Goal: Task Accomplishment & Management: Use online tool/utility

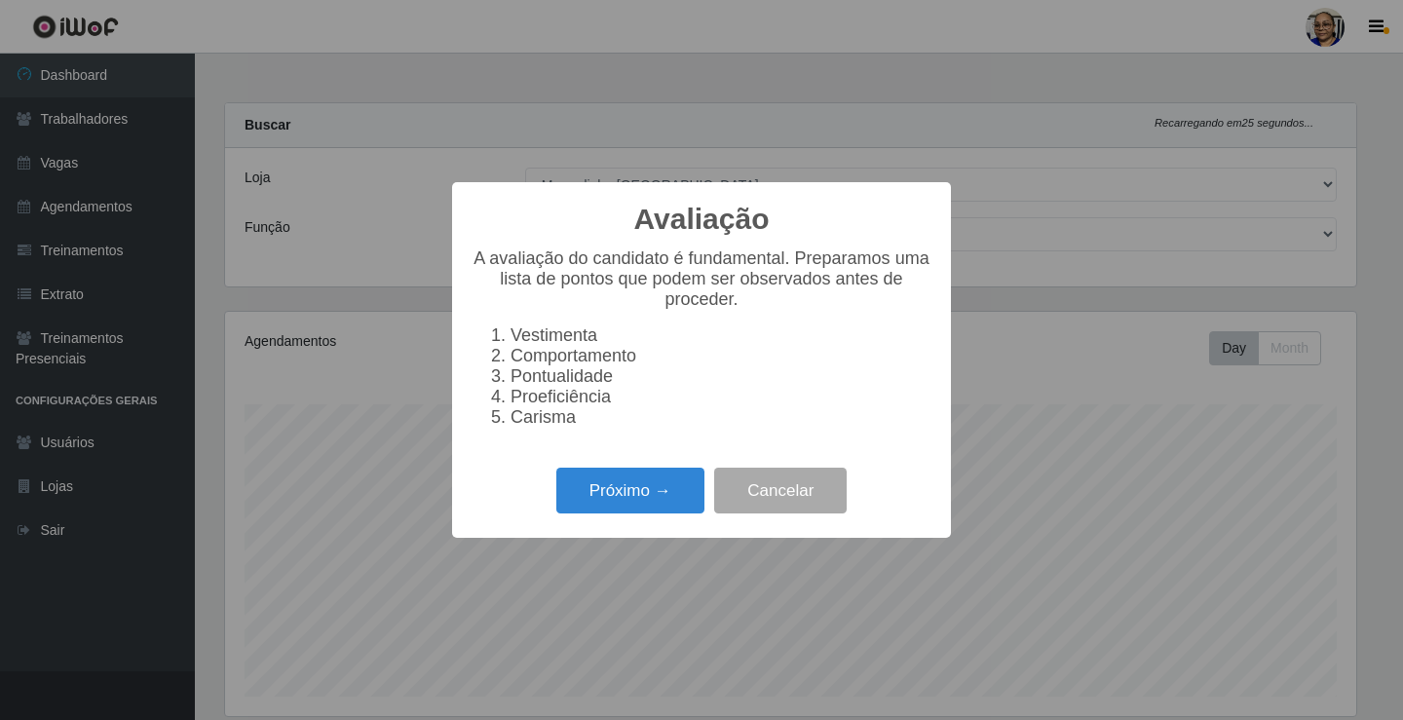
select select "345"
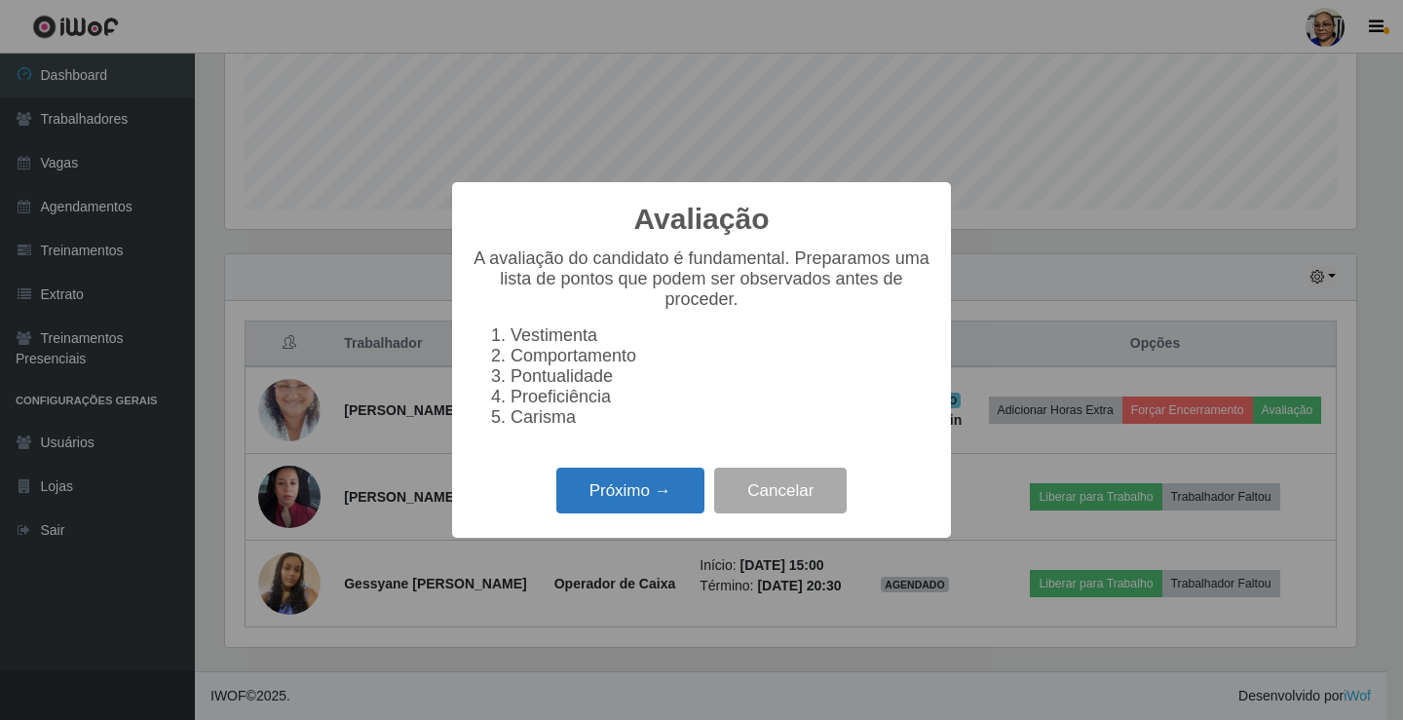
scroll to position [404, 1131]
click at [664, 512] on button "Próximo →" at bounding box center [630, 491] width 148 height 46
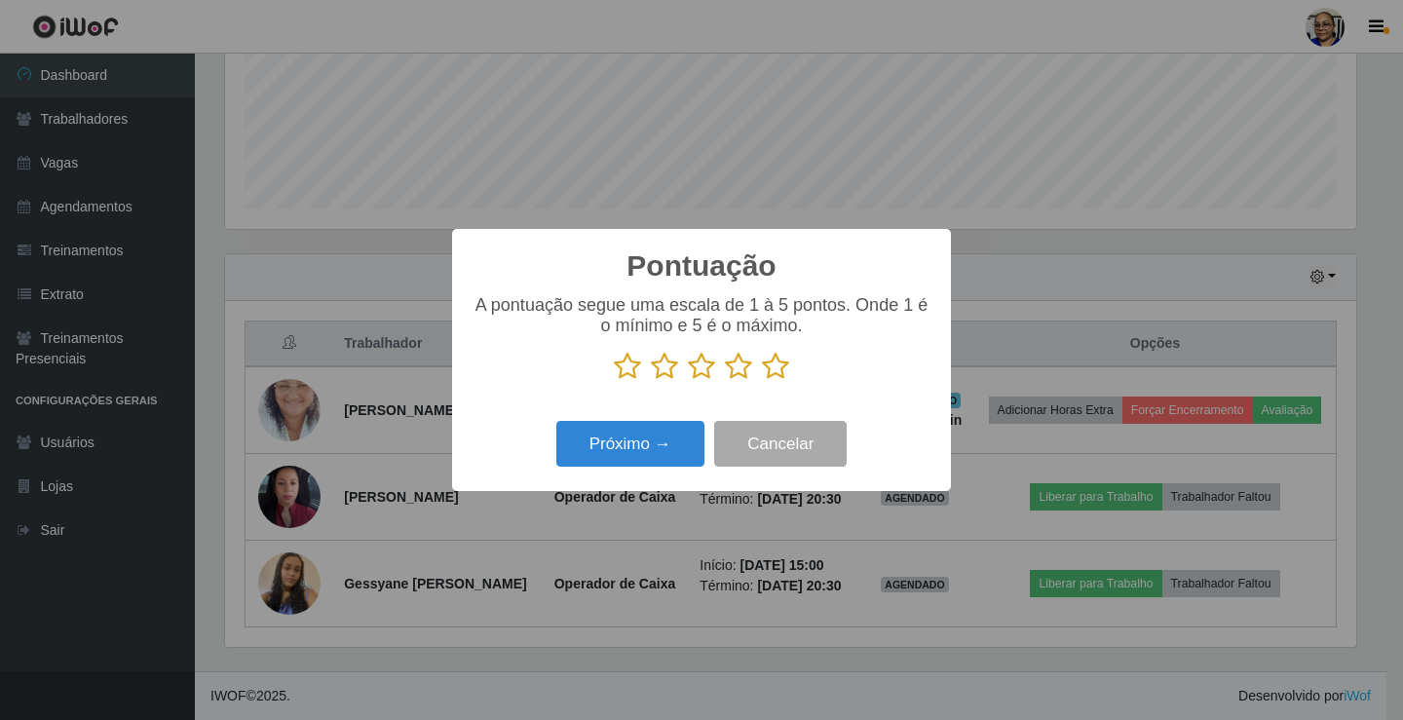
scroll to position [973916, 973189]
click at [778, 368] on icon at bounding box center [775, 366] width 27 height 29
click at [762, 381] on input "radio" at bounding box center [762, 381] width 0 height 0
click at [675, 451] on button "Próximo →" at bounding box center [630, 444] width 148 height 46
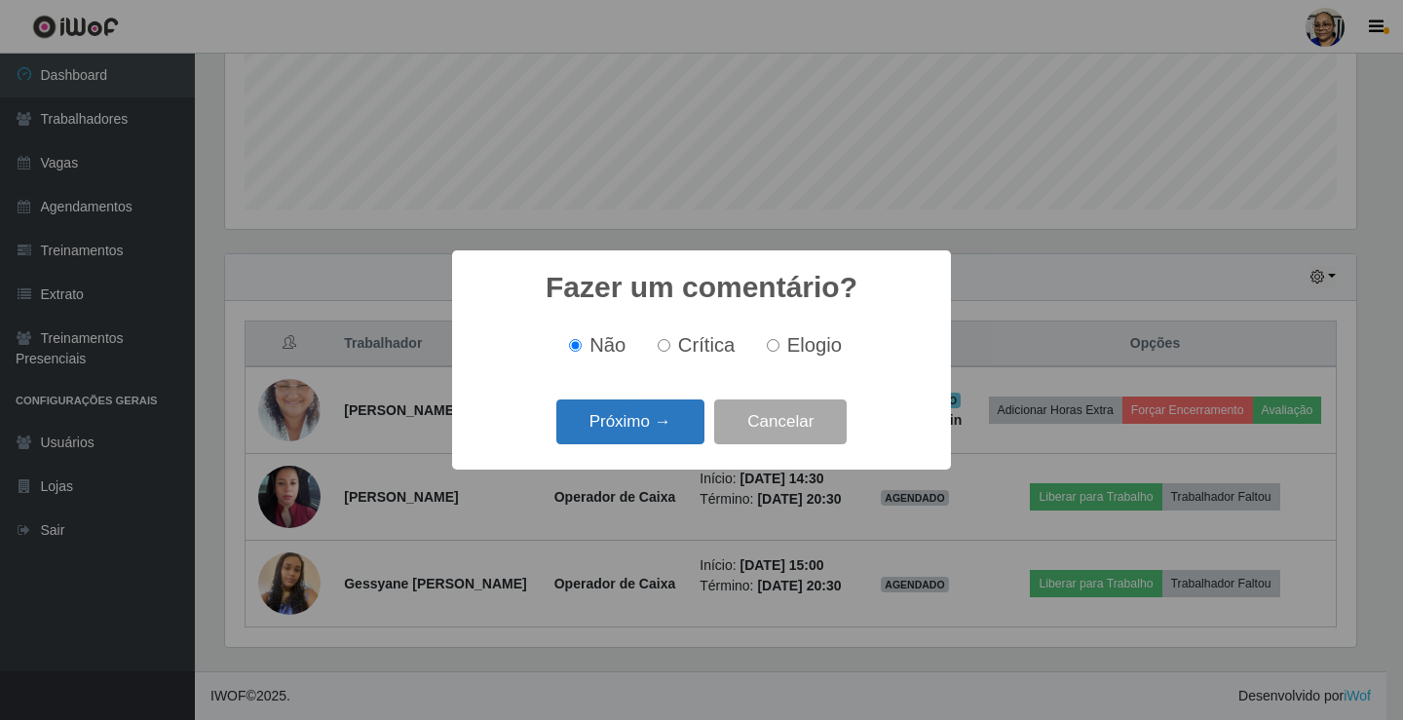
click at [680, 433] on button "Próximo →" at bounding box center [630, 422] width 148 height 46
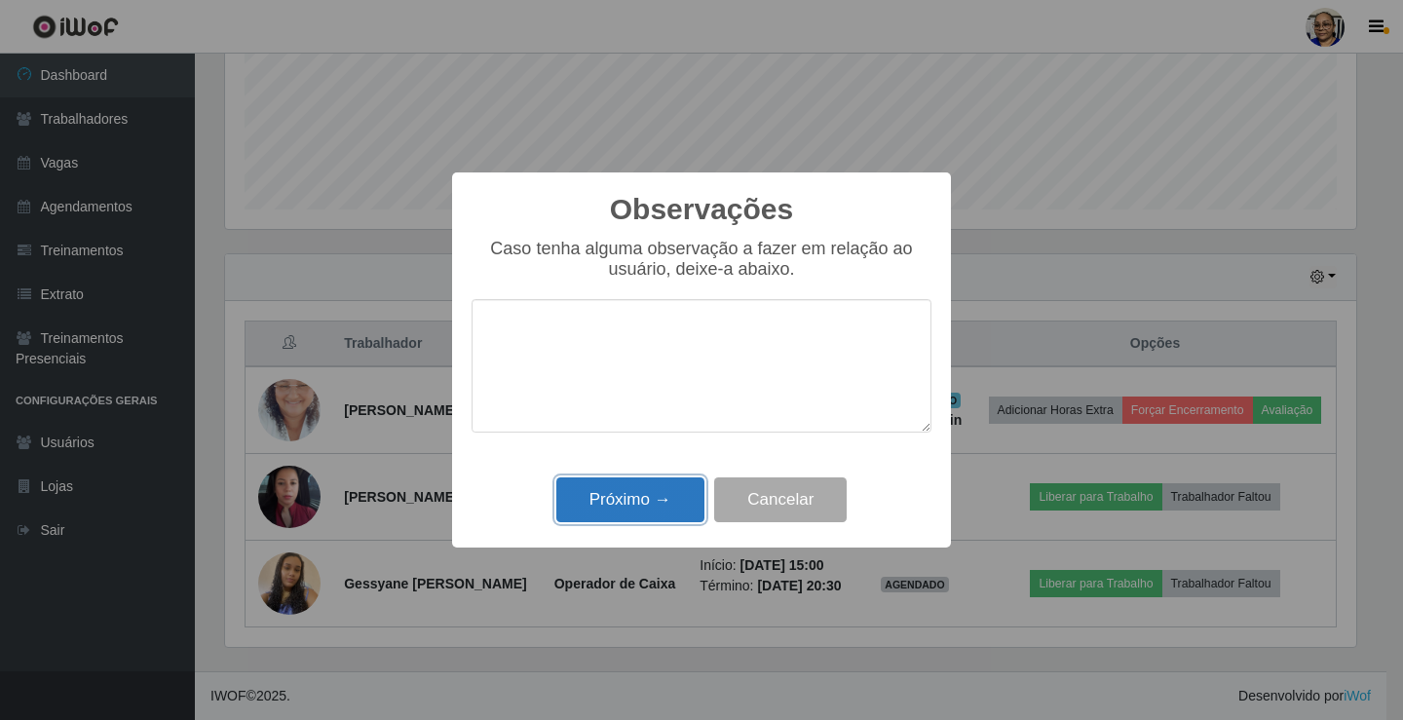
click at [631, 508] on button "Próximo →" at bounding box center [630, 500] width 148 height 46
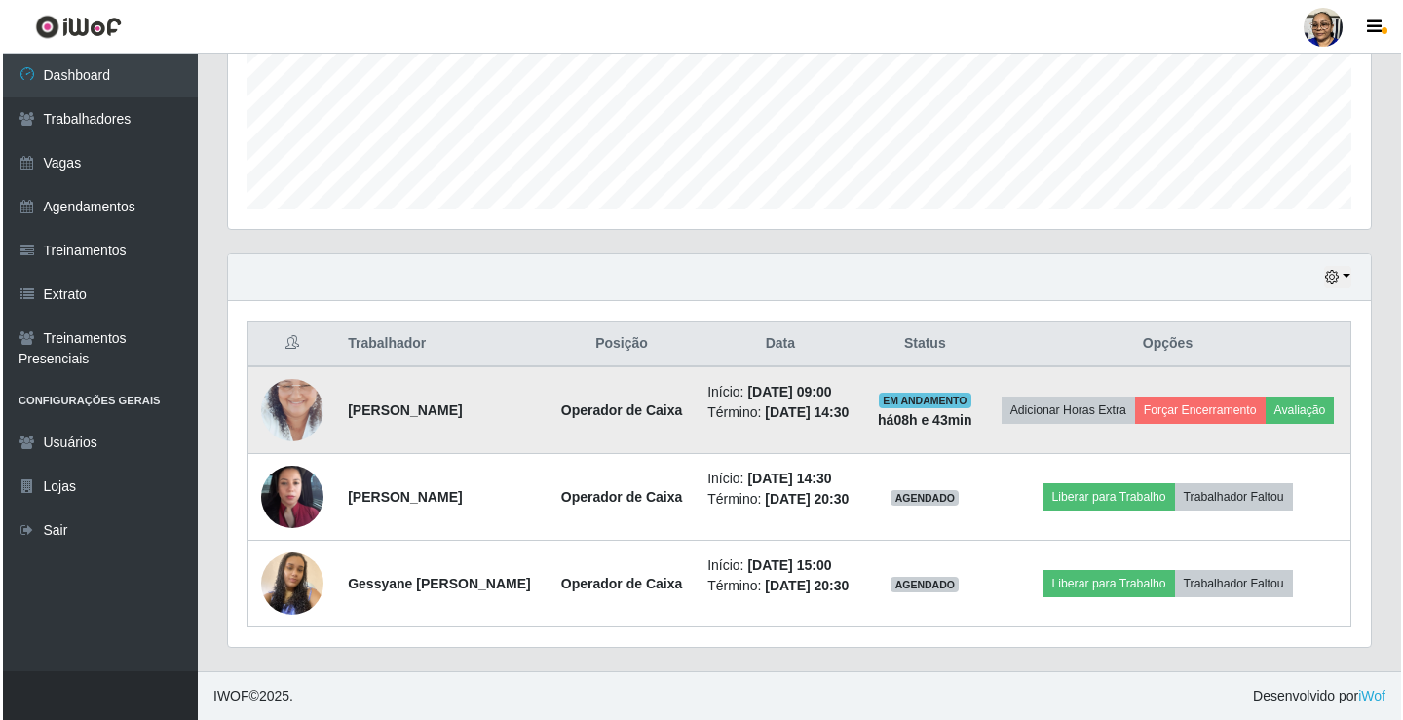
scroll to position [487, 0]
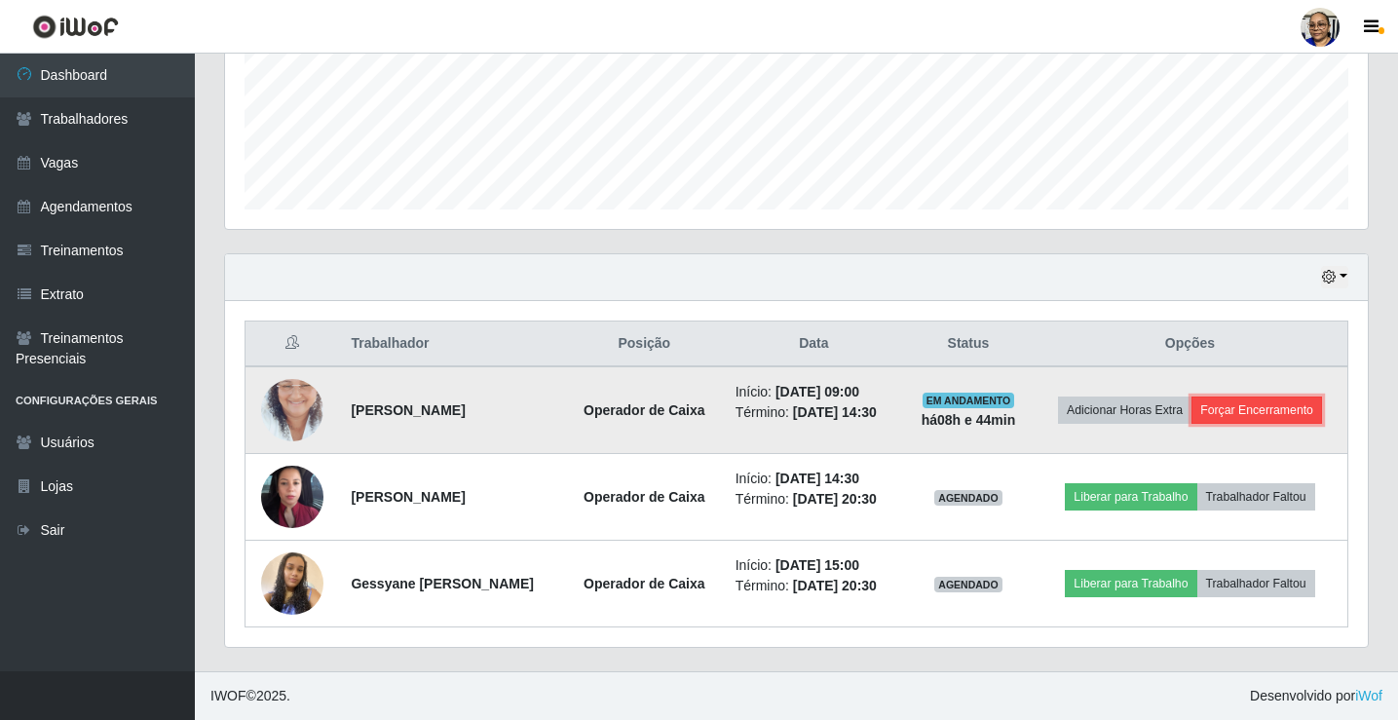
click at [1282, 415] on button "Forçar Encerramento" at bounding box center [1257, 410] width 131 height 27
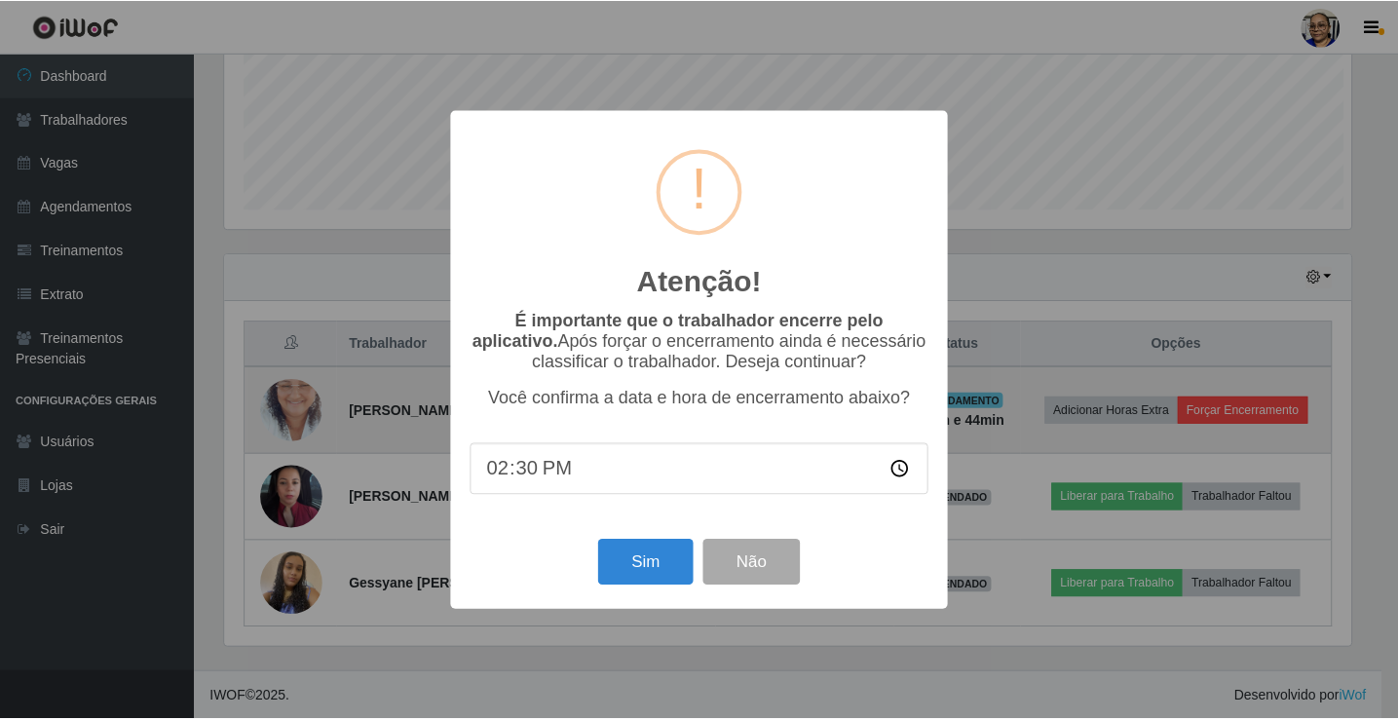
scroll to position [404, 1131]
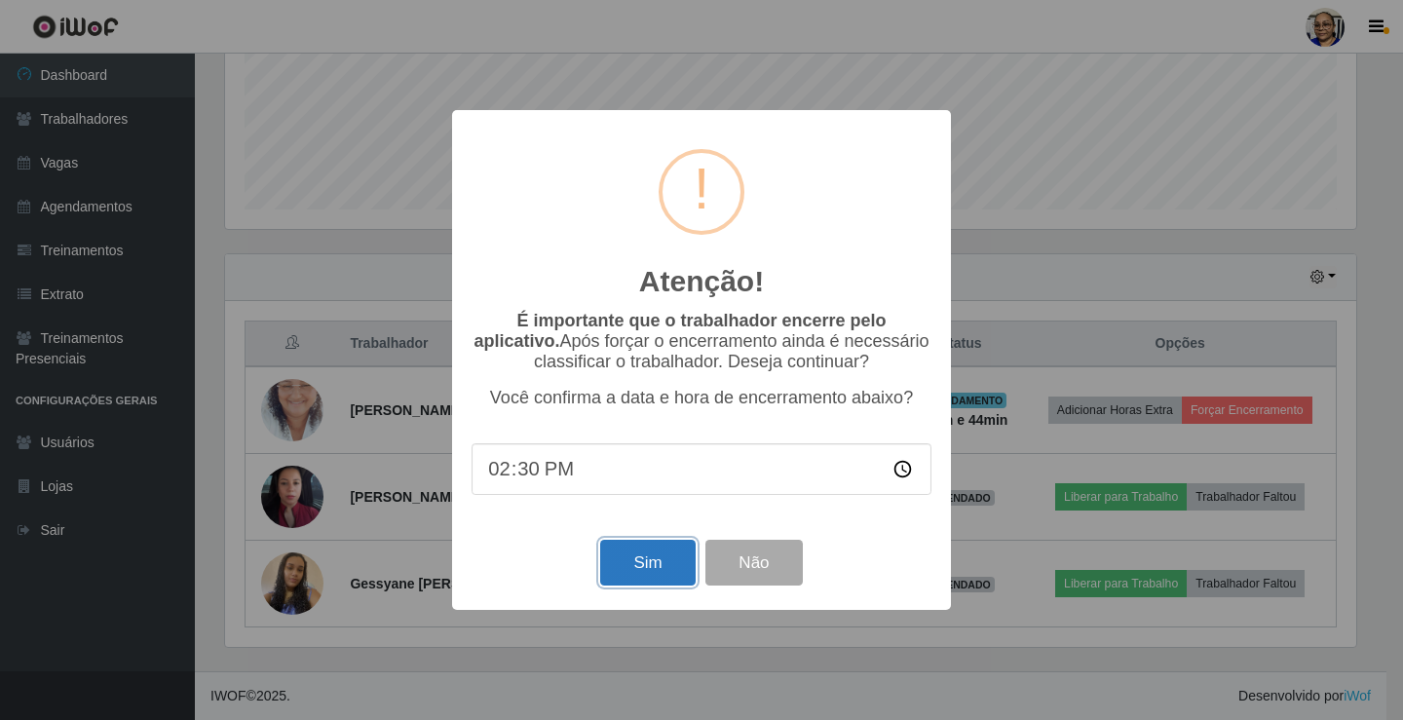
click at [656, 586] on button "Sim" at bounding box center [647, 563] width 95 height 46
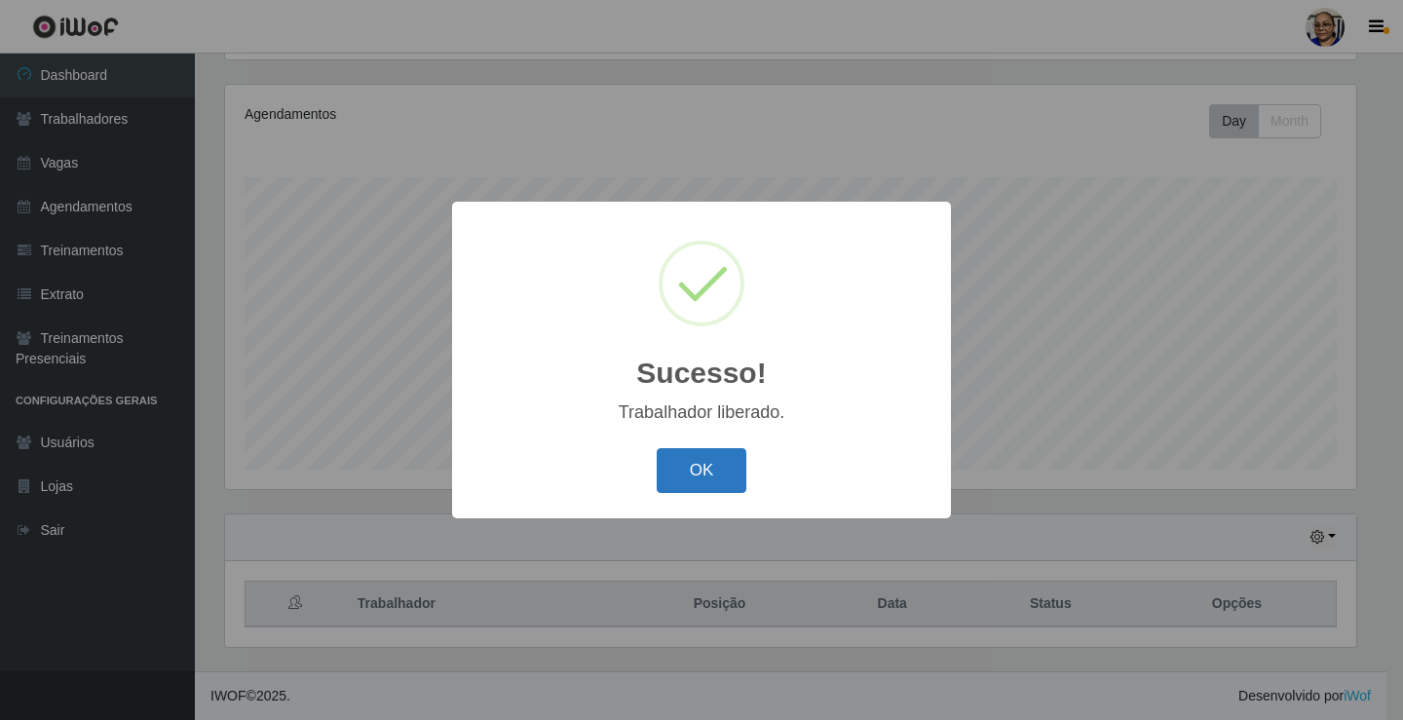
click at [703, 467] on button "OK" at bounding box center [702, 471] width 91 height 46
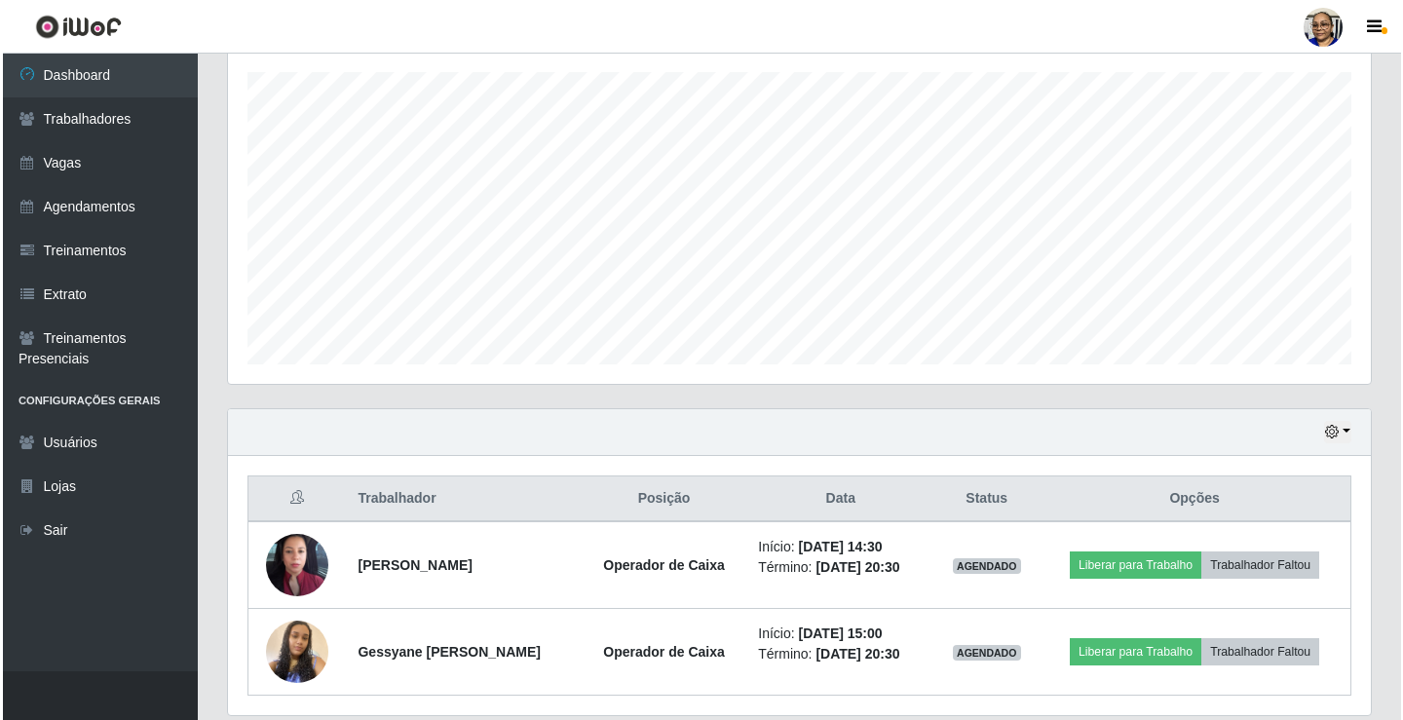
scroll to position [400, 0]
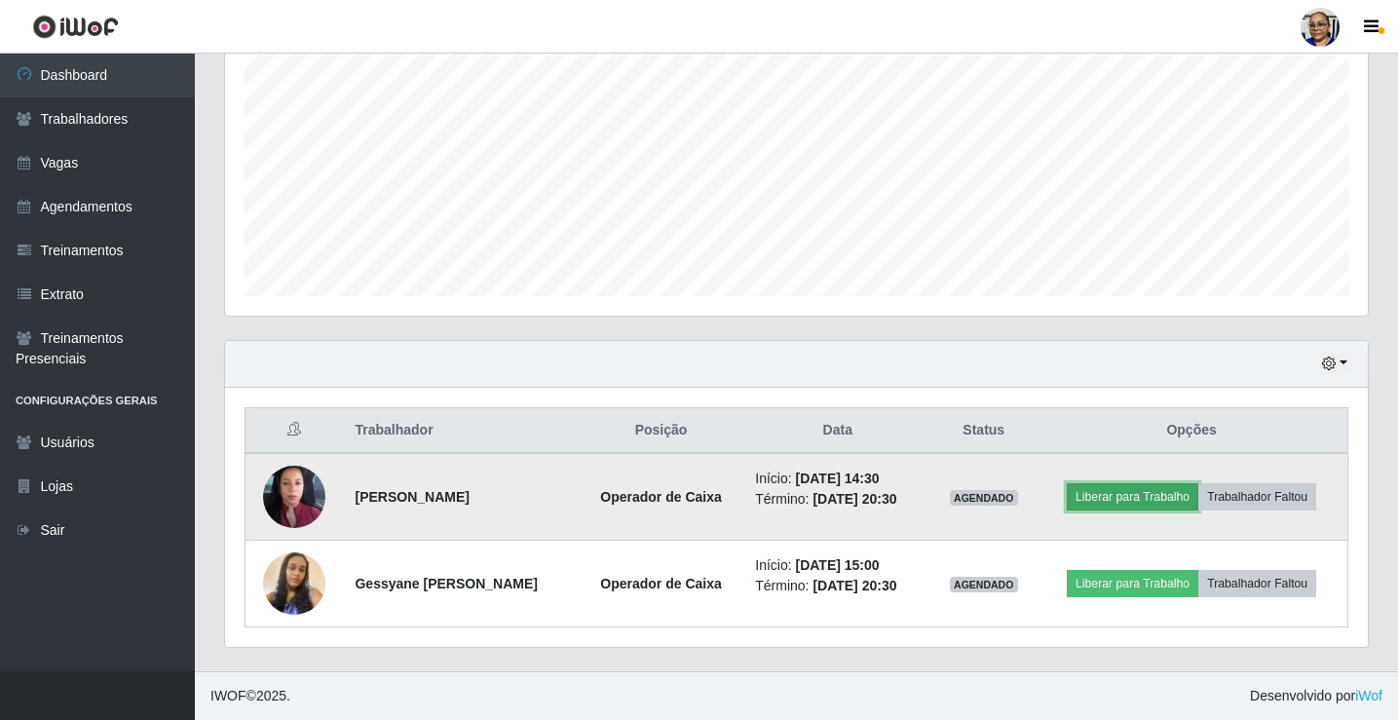
click at [1154, 503] on button "Liberar para Trabalho" at bounding box center [1133, 496] width 132 height 27
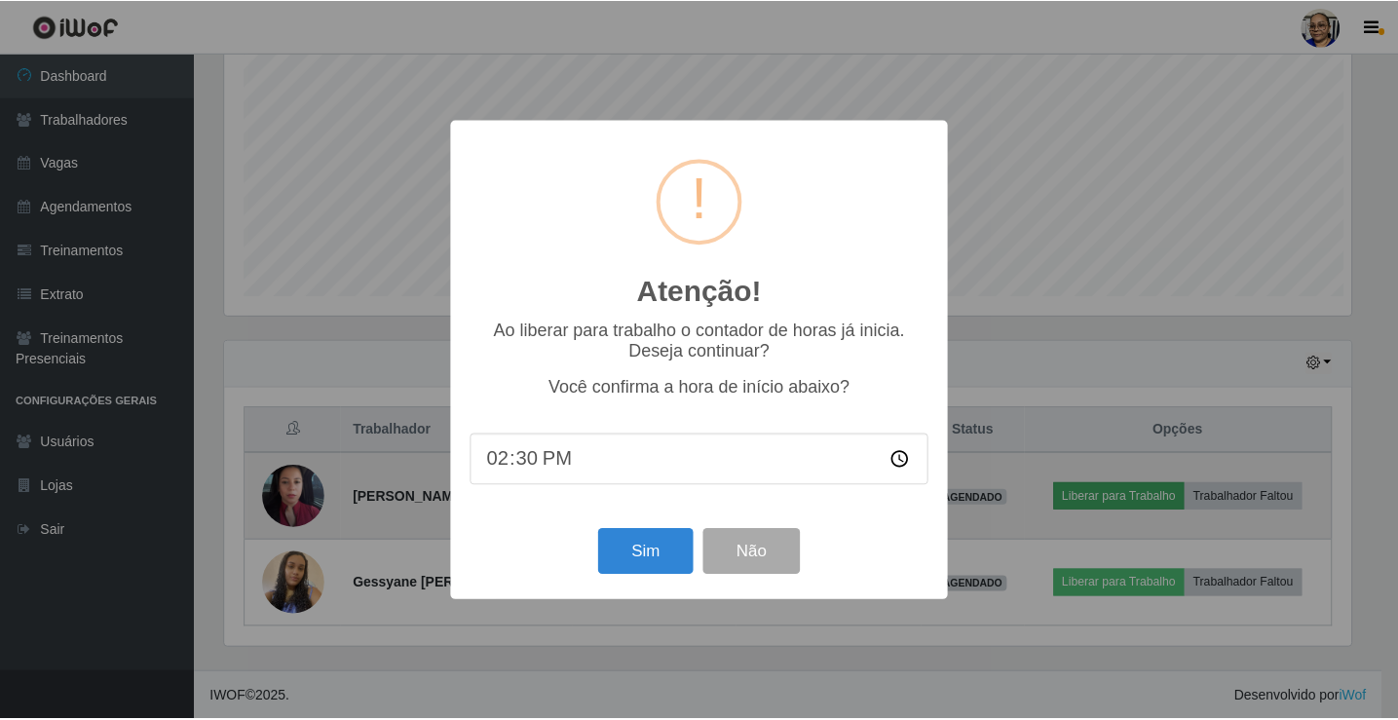
scroll to position [404, 1131]
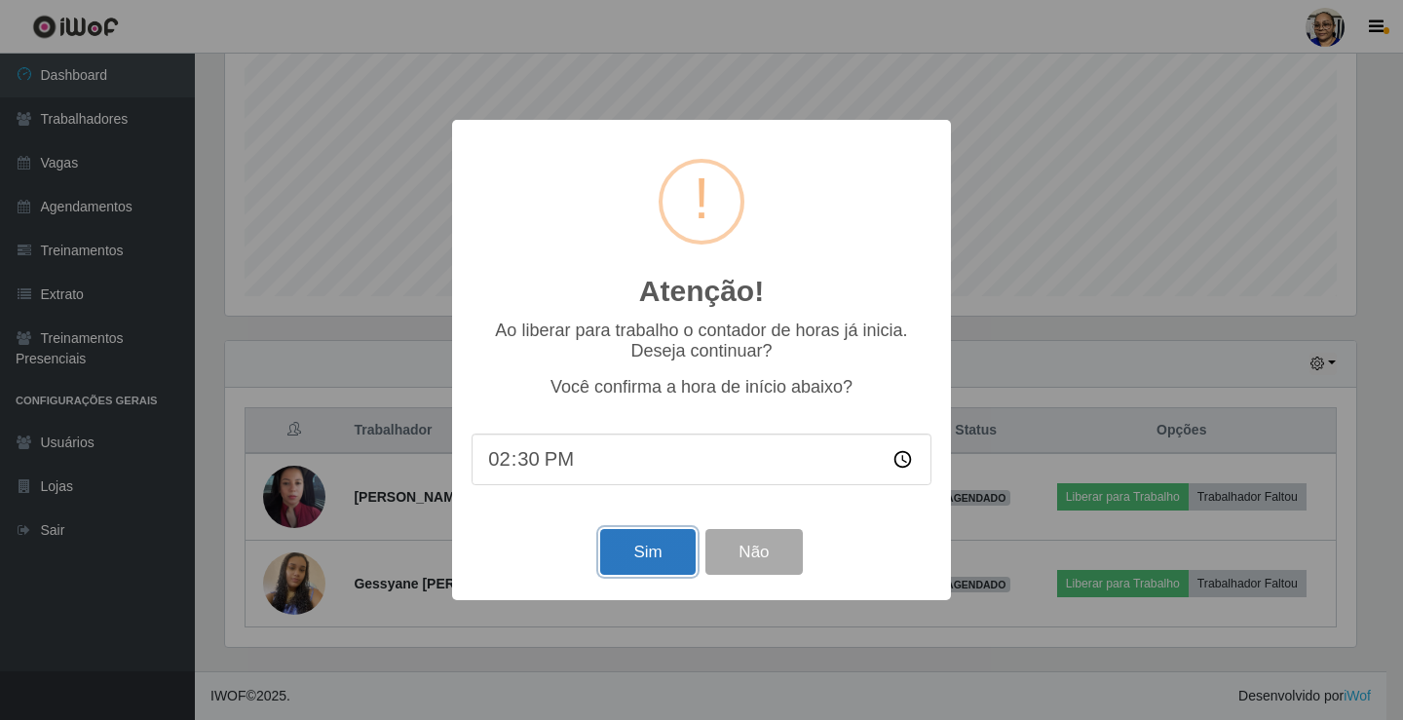
click at [668, 550] on button "Sim" at bounding box center [647, 552] width 95 height 46
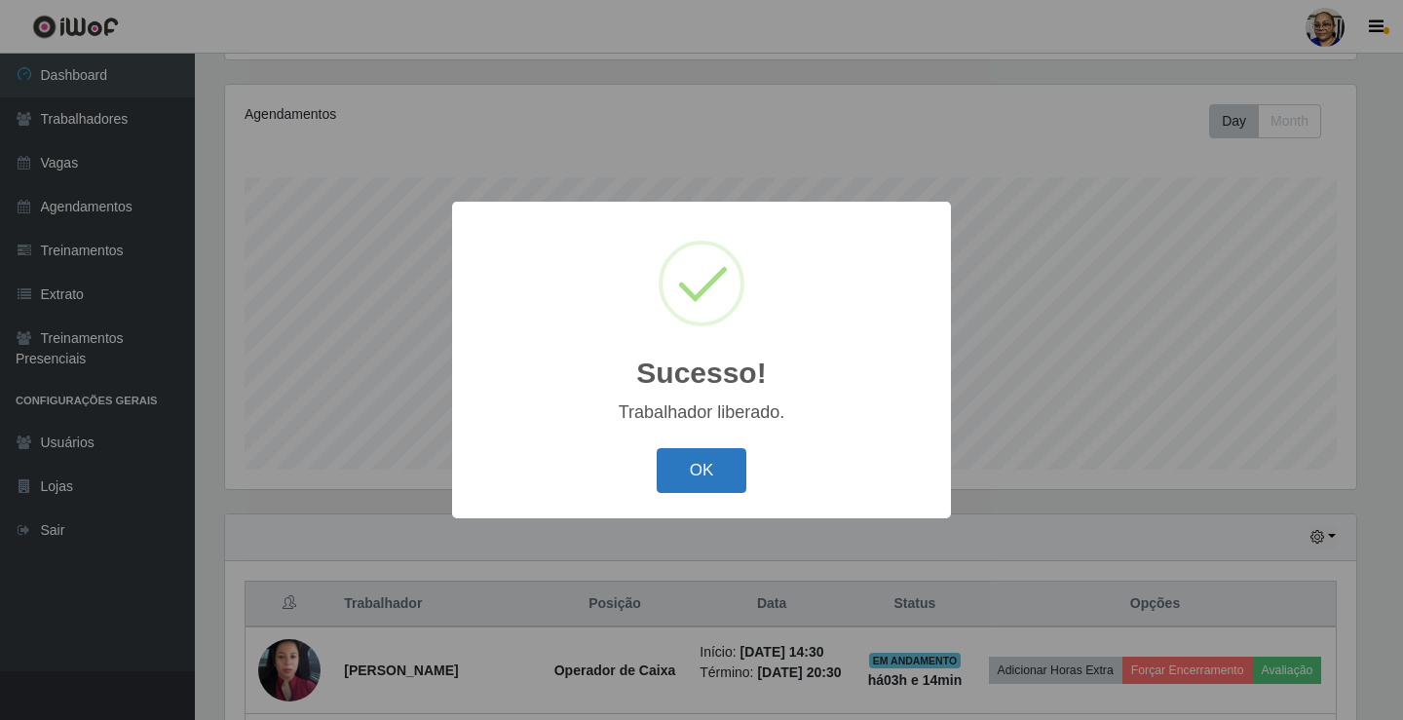
click at [716, 468] on button "OK" at bounding box center [702, 471] width 91 height 46
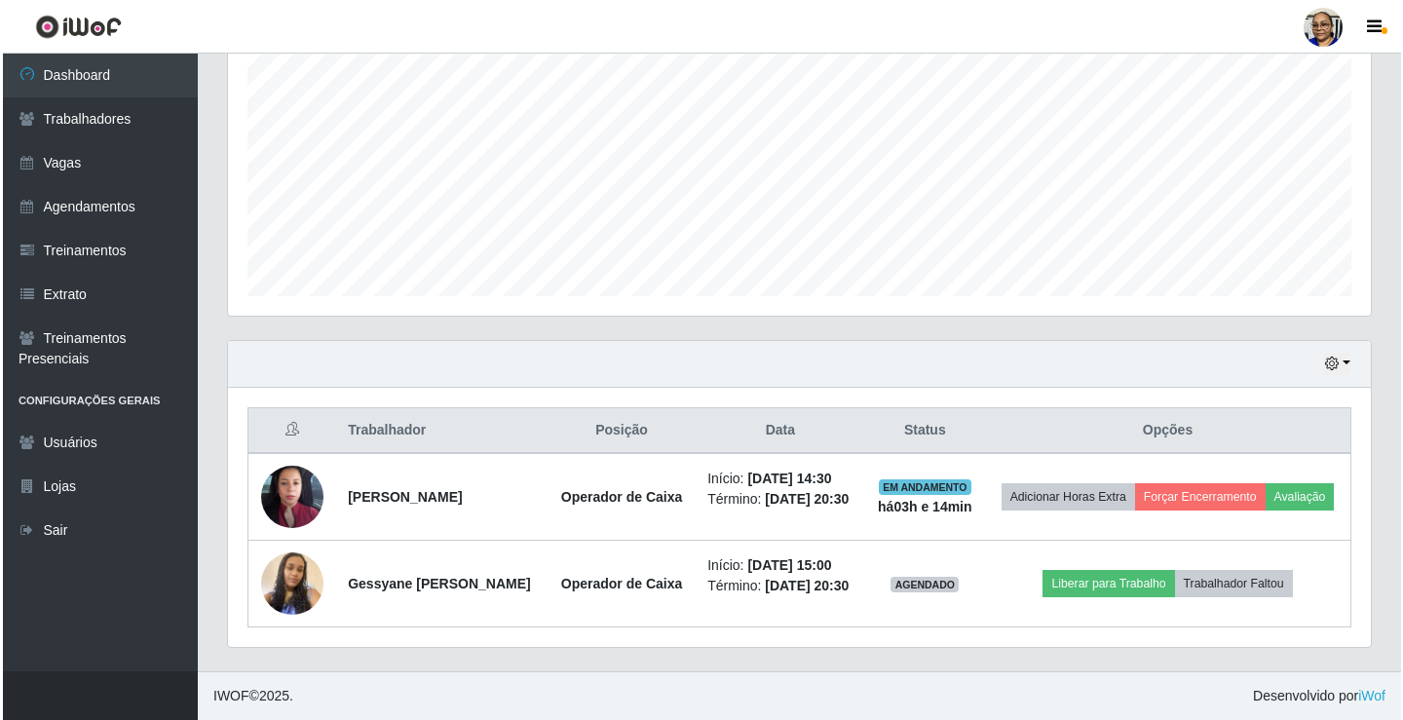
scroll to position [430, 0]
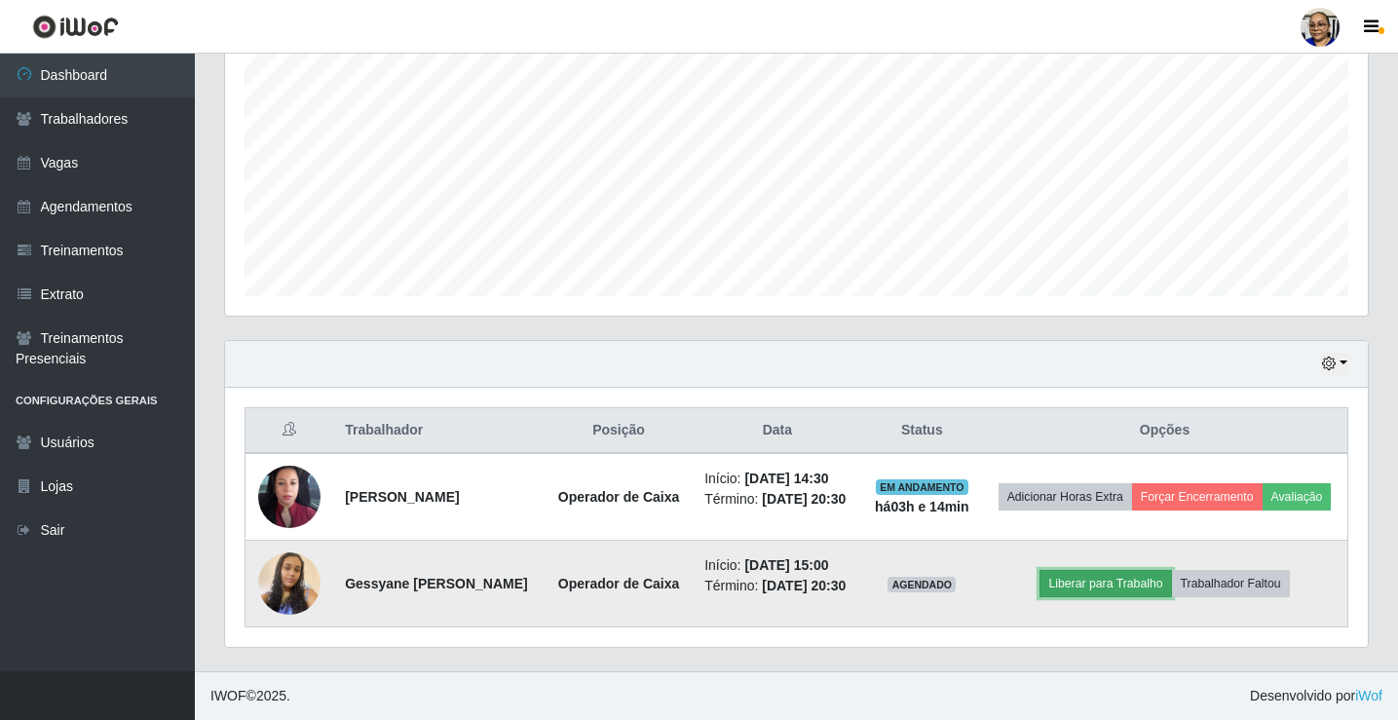
click at [1131, 570] on button "Liberar para Trabalho" at bounding box center [1106, 583] width 132 height 27
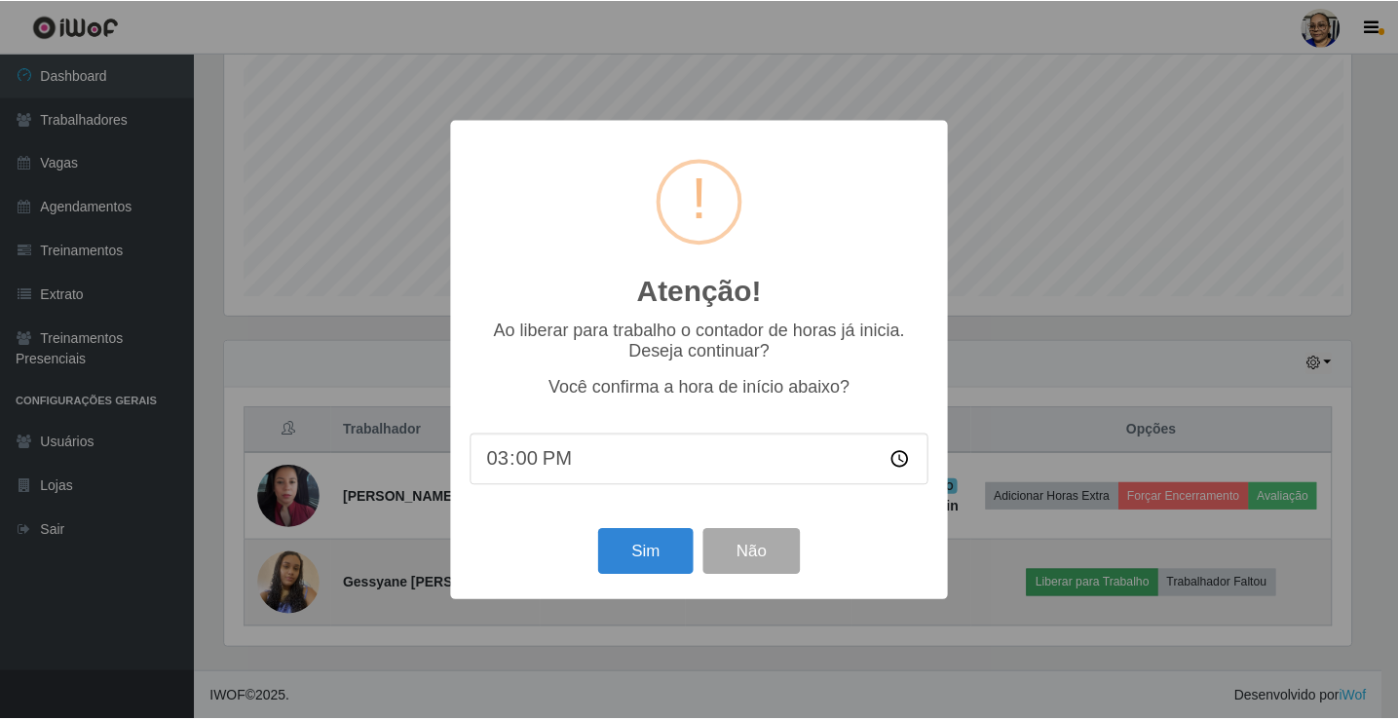
scroll to position [0, 0]
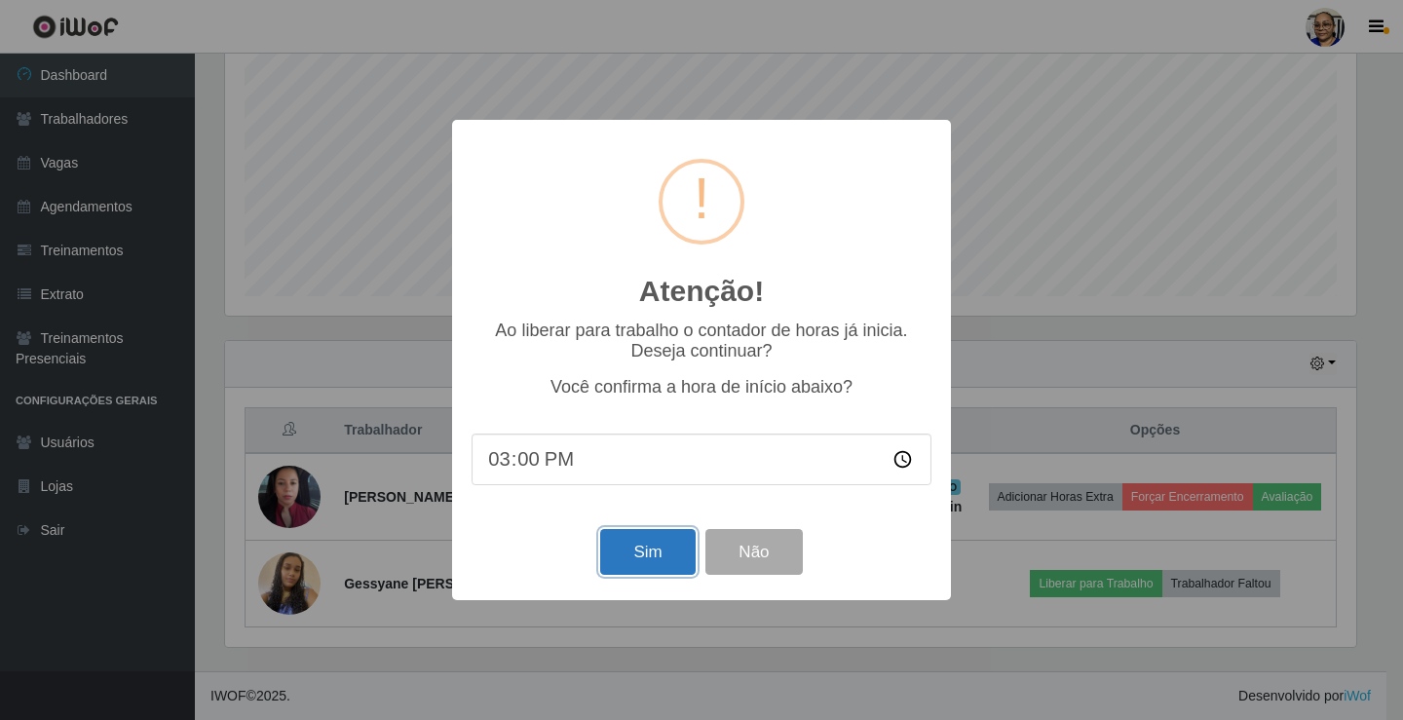
click at [658, 560] on button "Sim" at bounding box center [647, 552] width 95 height 46
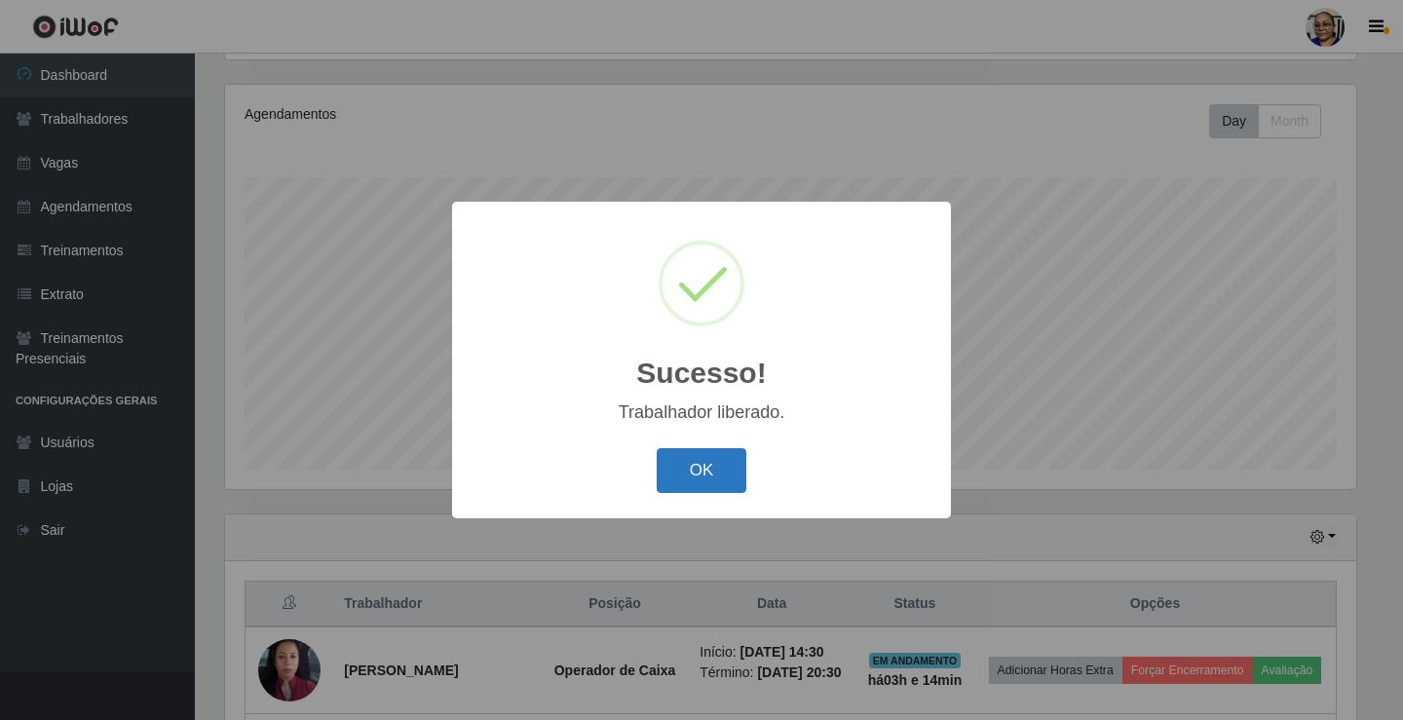
click at [712, 465] on button "OK" at bounding box center [702, 471] width 91 height 46
